Goal: Task Accomplishment & Management: Use online tool/utility

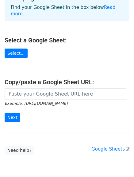
scroll to position [69, 0]
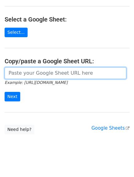
click at [42, 67] on input "url" at bounding box center [66, 73] width 122 height 12
paste input "https://docs.google.com/spreadsheets/d/1MOl-3n7MNNCycKrgvv12IA_NcCg1b4ce2syZjl0…"
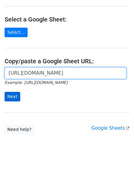
type input "https://docs.google.com/spreadsheets/d/1MOl-3n7MNNCycKrgvv12IA_NcCg1b4ce2syZjl0…"
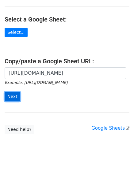
click at [12, 92] on input "Next" at bounding box center [13, 97] width 16 height 10
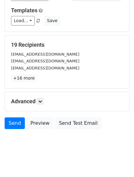
scroll to position [86, 0]
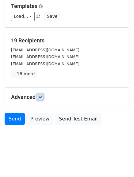
click at [40, 96] on icon at bounding box center [40, 97] width 4 height 4
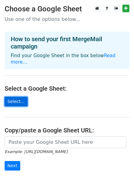
click at [19, 97] on link "Select..." at bounding box center [16, 102] width 23 height 10
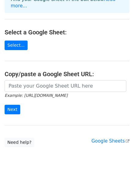
scroll to position [69, 0]
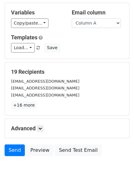
scroll to position [86, 0]
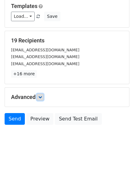
click at [41, 98] on icon at bounding box center [40, 97] width 4 height 4
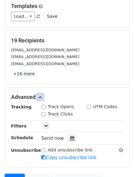
click at [42, 98] on icon at bounding box center [40, 97] width 4 height 4
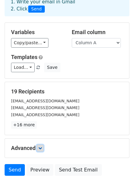
scroll to position [25, 0]
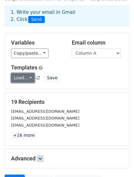
click at [29, 77] on link "Load..." at bounding box center [23, 78] width 24 height 10
click at [30, 78] on link "Load..." at bounding box center [23, 78] width 24 height 10
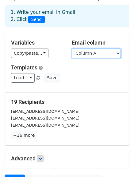
click at [115, 55] on select "Column A" at bounding box center [96, 53] width 49 height 10
click at [121, 55] on select "Column A" at bounding box center [96, 53] width 49 height 10
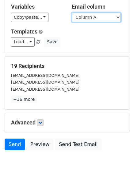
scroll to position [86, 0]
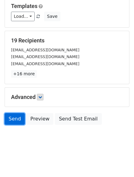
click at [12, 120] on link "Send" at bounding box center [15, 119] width 20 height 12
